Goal: Task Accomplishment & Management: Manage account settings

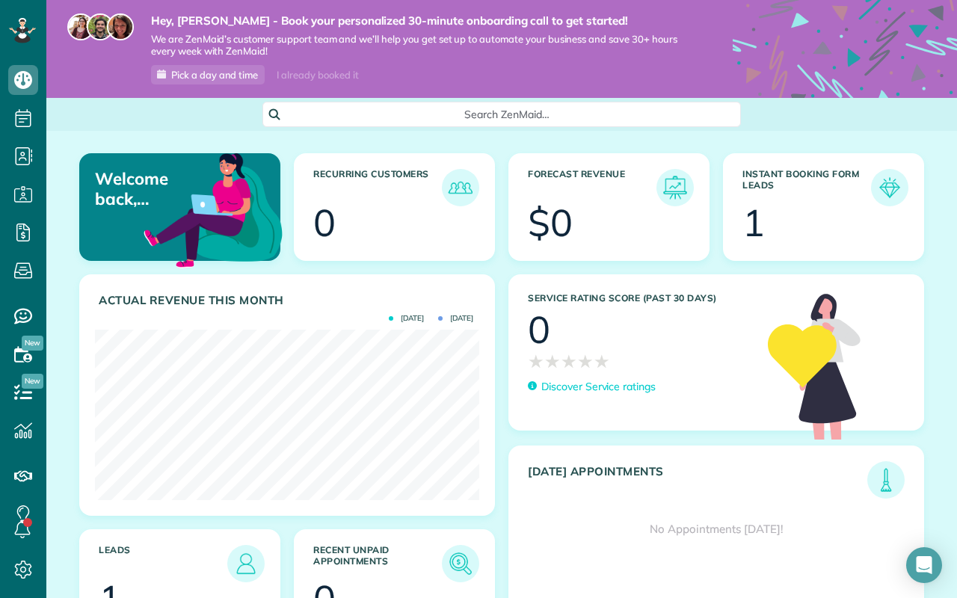
scroll to position [170, 384]
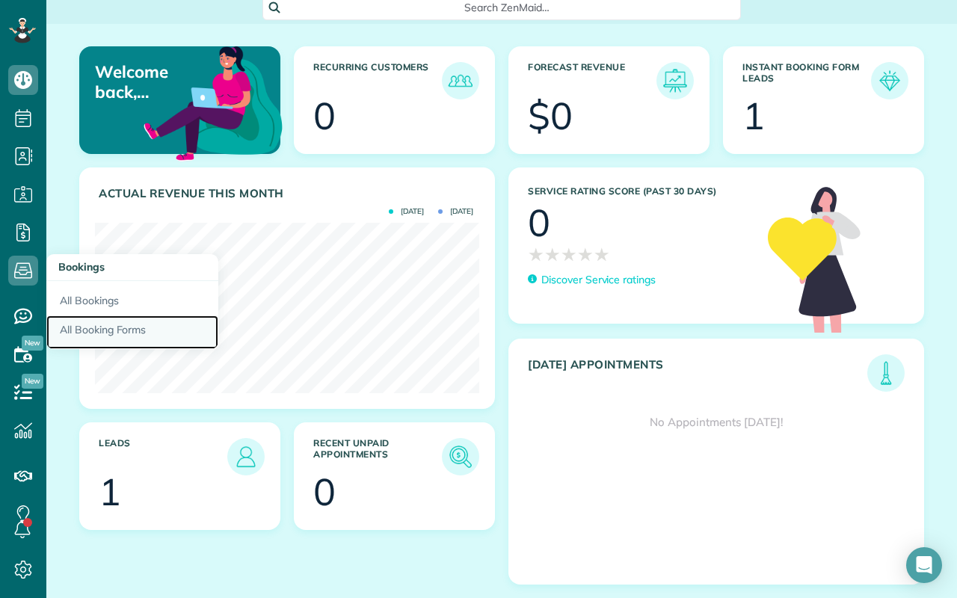
click at [104, 327] on link "All Booking Forms" at bounding box center [132, 332] width 172 height 34
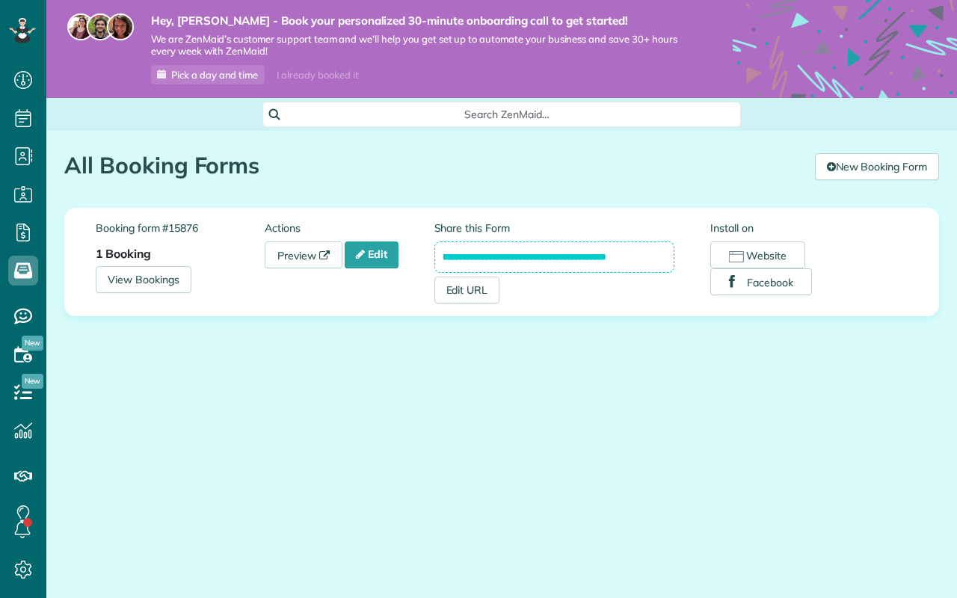
scroll to position [7, 7]
click at [126, 254] on strong "1 Booking" at bounding box center [123, 253] width 55 height 15
click at [386, 258] on link "Edit" at bounding box center [372, 254] width 54 height 27
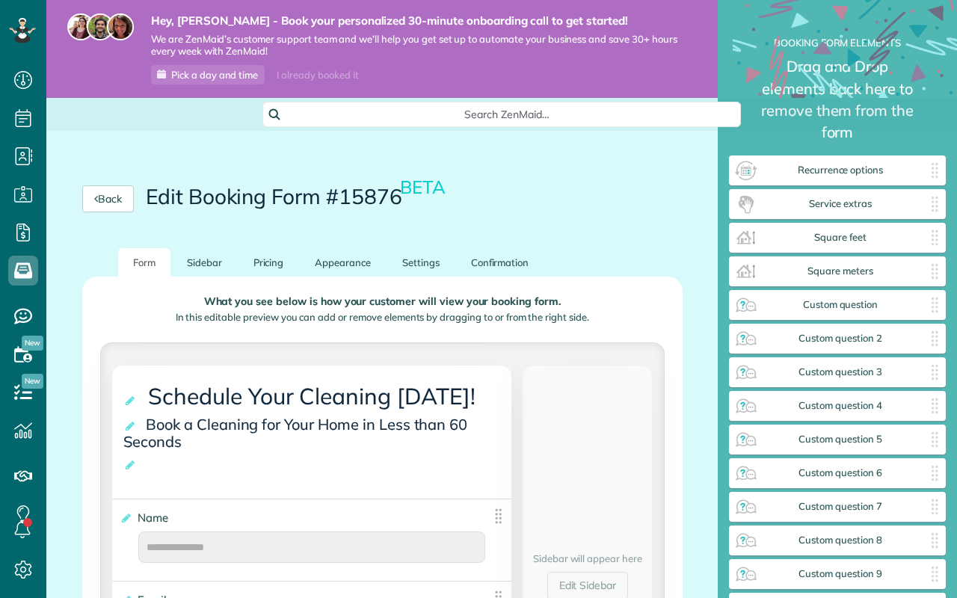
scroll to position [7, 1]
click at [200, 194] on h2 "Edit Booking Form #15876 BETA" at bounding box center [297, 196] width 302 height 23
click at [200, 200] on h2 "Edit Booking Form #15876 BETA" at bounding box center [297, 196] width 302 height 23
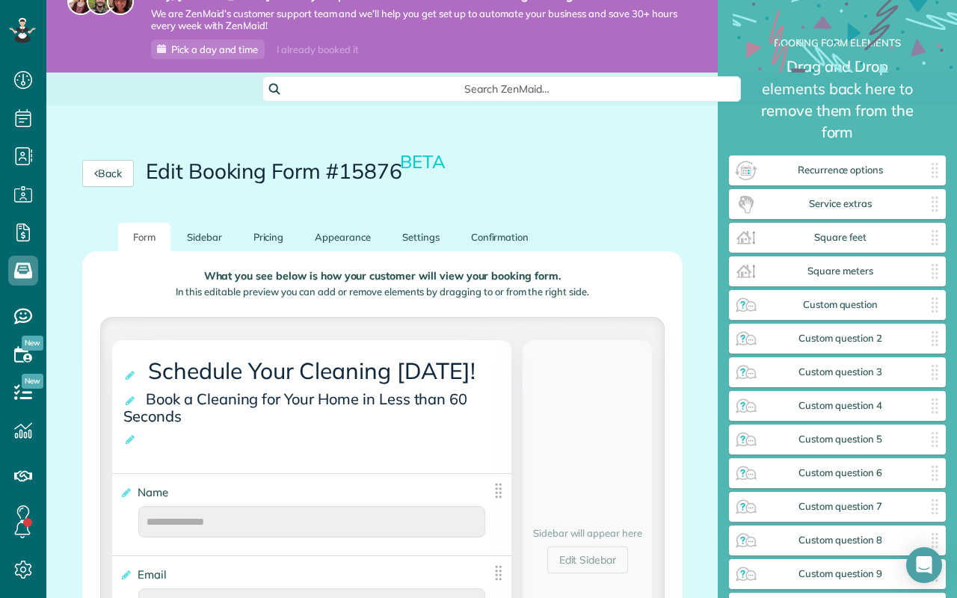
scroll to position [14, 0]
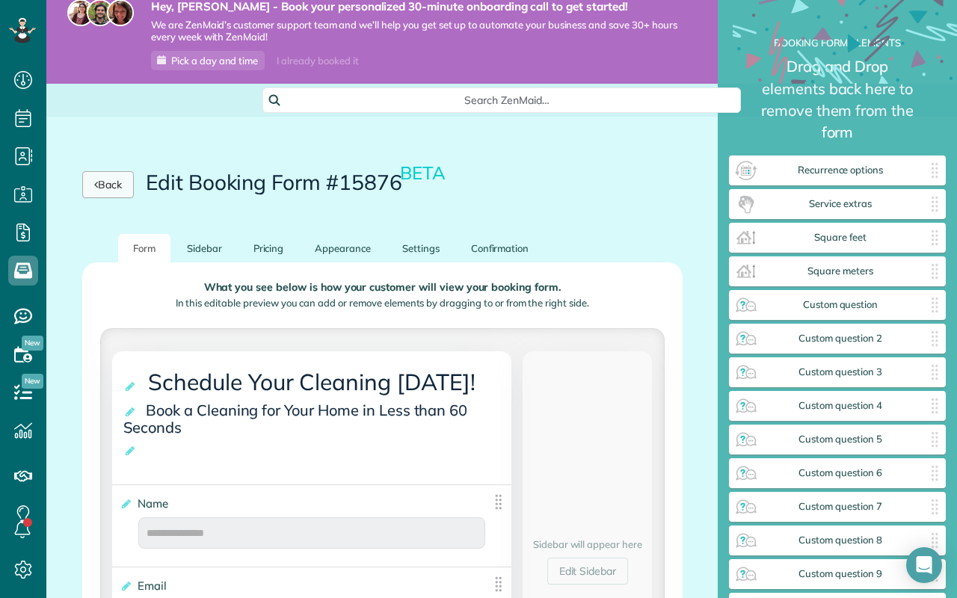
click at [134, 191] on link "Back" at bounding box center [108, 184] width 52 height 27
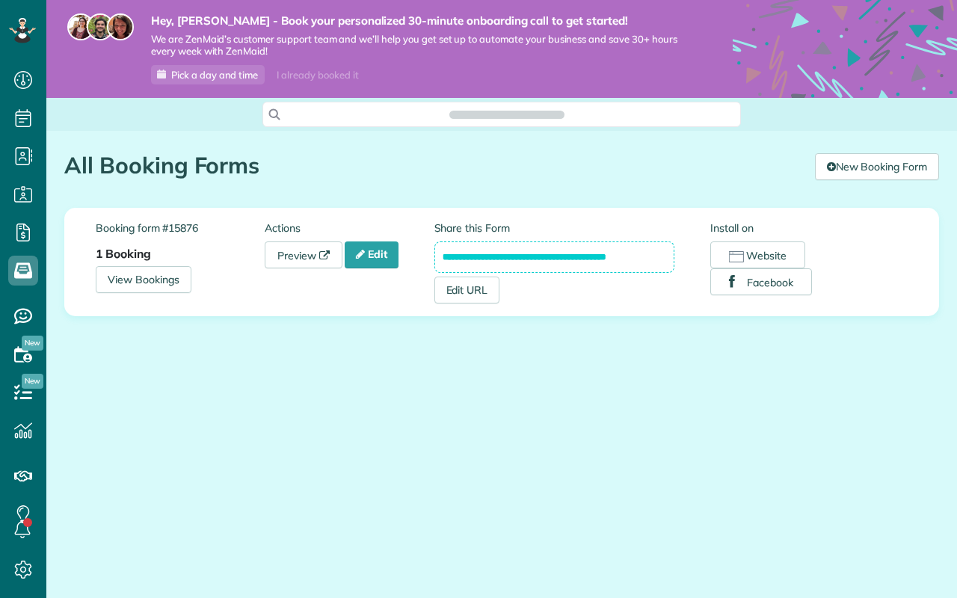
scroll to position [7, 7]
click at [866, 167] on link "New Booking Form" at bounding box center [877, 166] width 124 height 27
click at [549, 435] on main "Hey, [PERSON_NAME] - Book your personalized 30-minute onboarding call to get st…" at bounding box center [501, 299] width 910 height 598
click at [854, 170] on link "New Booking Form" at bounding box center [877, 166] width 124 height 27
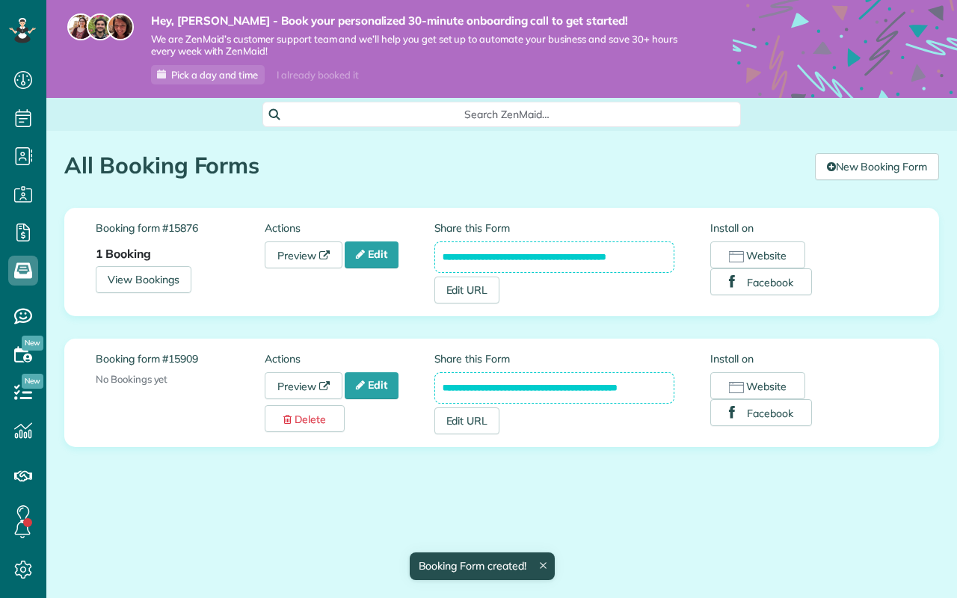
scroll to position [7, 7]
click at [167, 352] on label "Booking form #15909" at bounding box center [180, 358] width 169 height 15
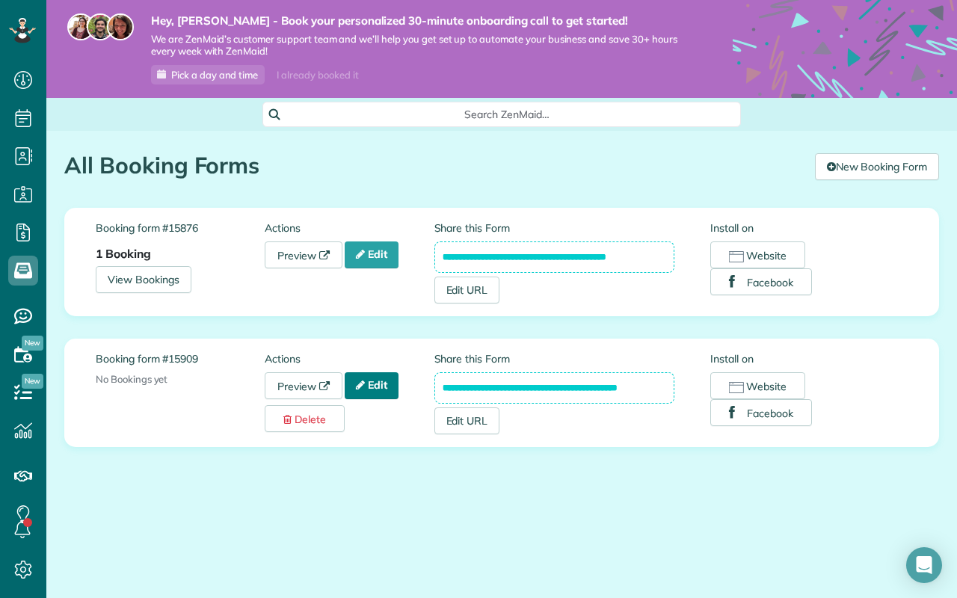
click at [389, 385] on link "Edit" at bounding box center [372, 385] width 54 height 27
click at [596, 388] on input "**********" at bounding box center [554, 387] width 241 height 31
drag, startPoint x: 443, startPoint y: 388, endPoint x: 684, endPoint y: 384, distance: 240.7
click at [684, 384] on div "**********" at bounding box center [572, 392] width 277 height 83
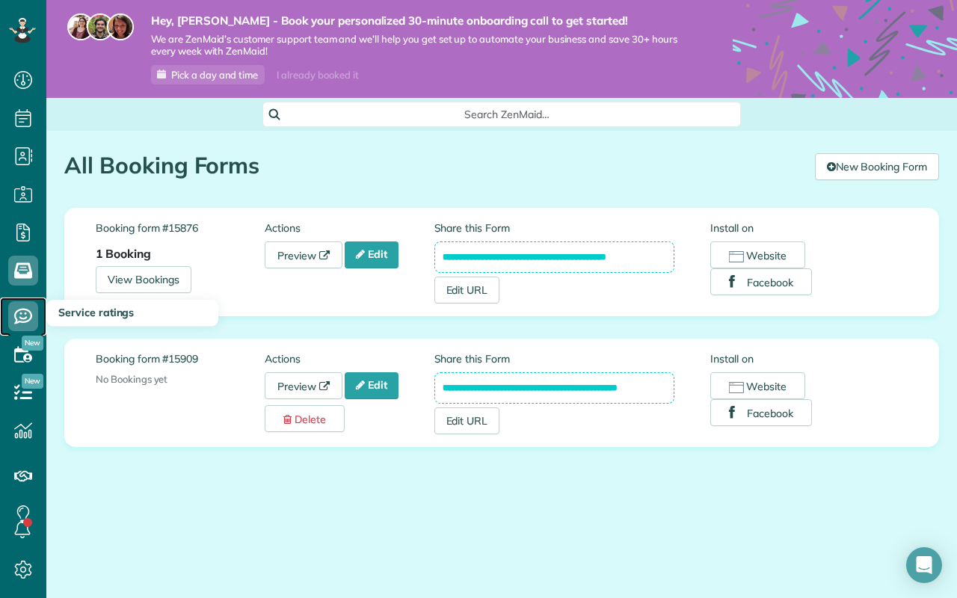
click at [22, 315] on icon at bounding box center [23, 316] width 30 height 30
